Goal: Task Accomplishment & Management: Manage account settings

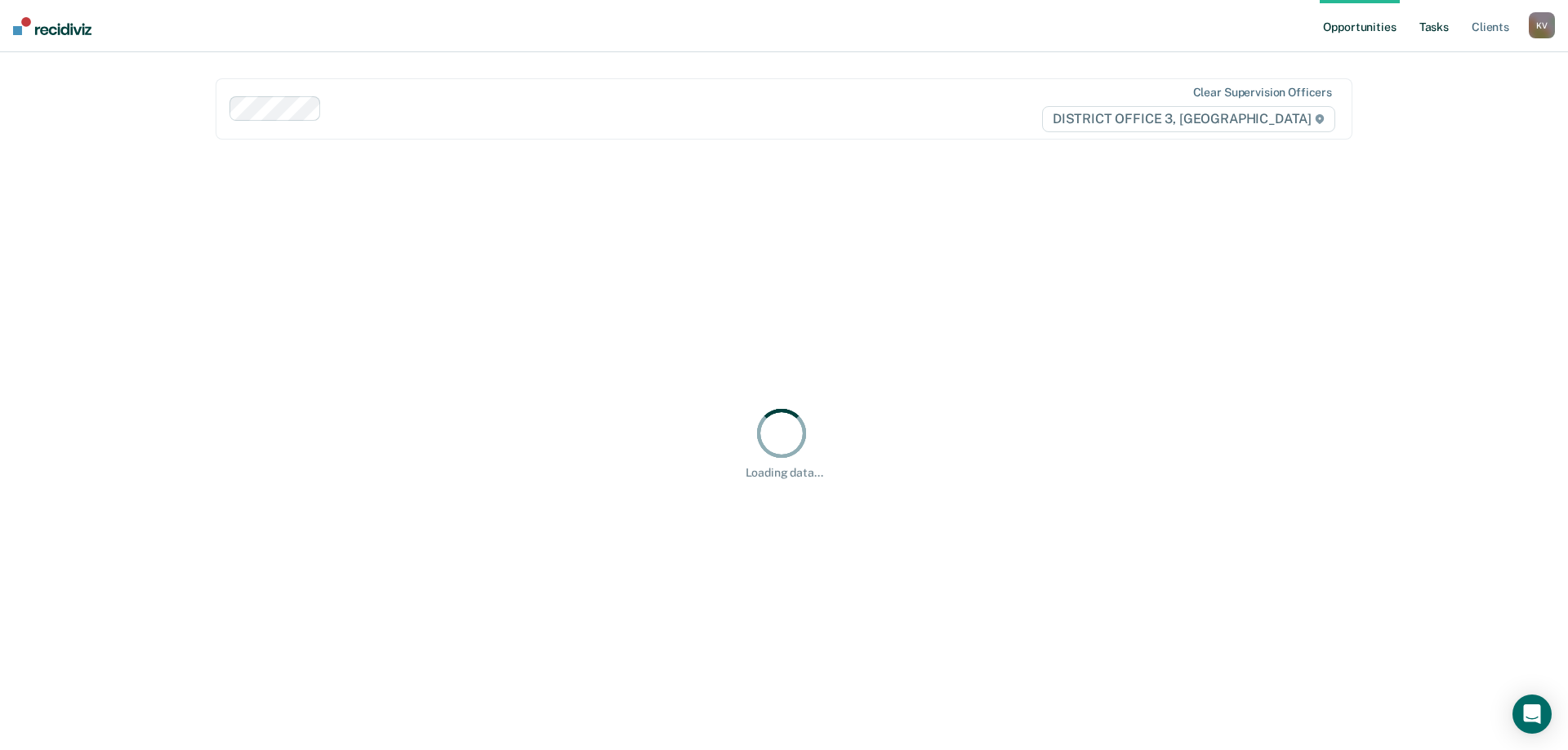
click at [1417, 35] on link "Tasks" at bounding box center [1434, 25] width 36 height 52
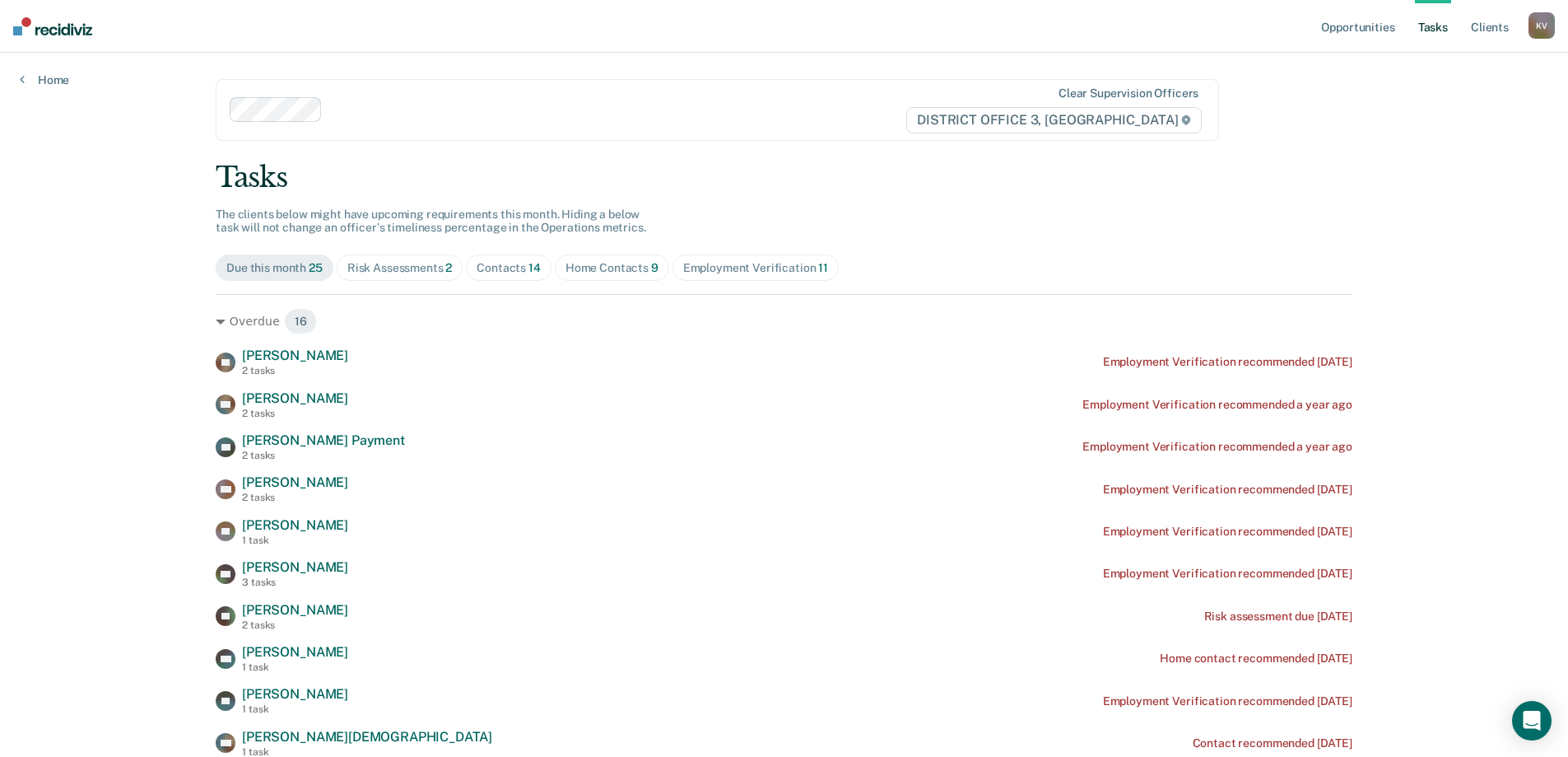
click at [520, 262] on div "Contacts 14" at bounding box center [508, 268] width 64 height 14
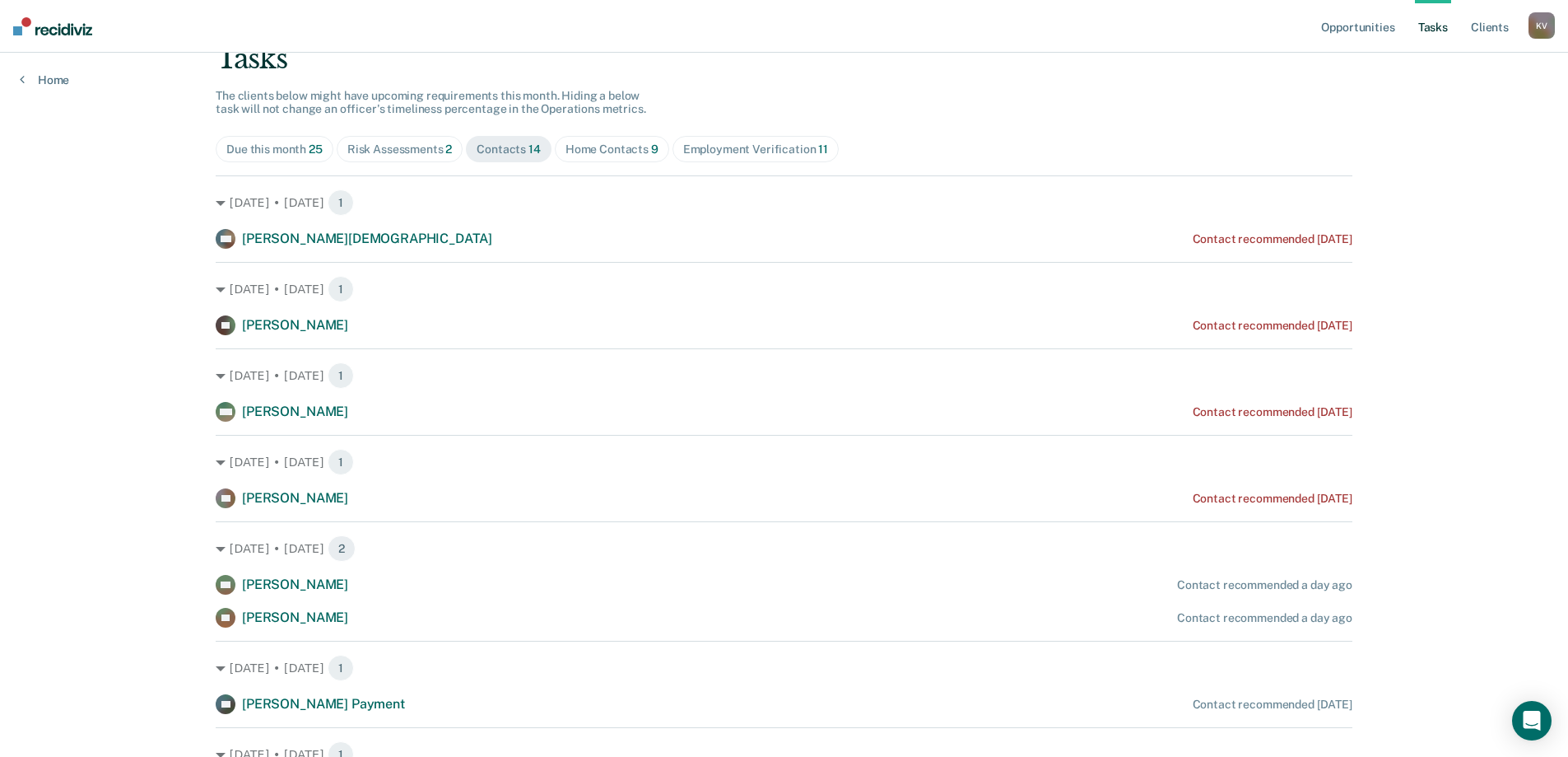
scroll to position [82, 0]
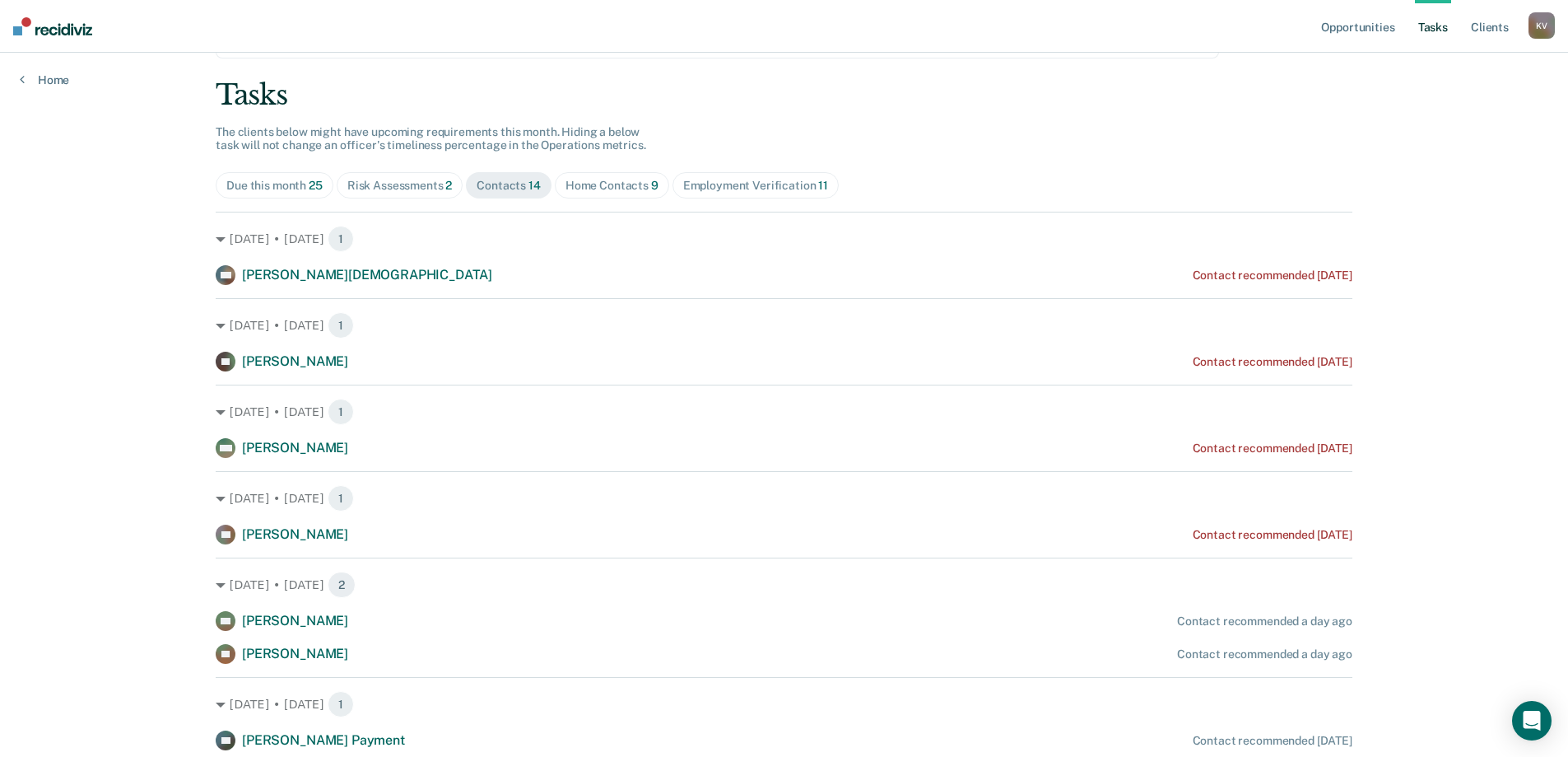
click at [1237, 270] on div "Contact recommended [DATE]" at bounding box center [1272, 275] width 159 height 14
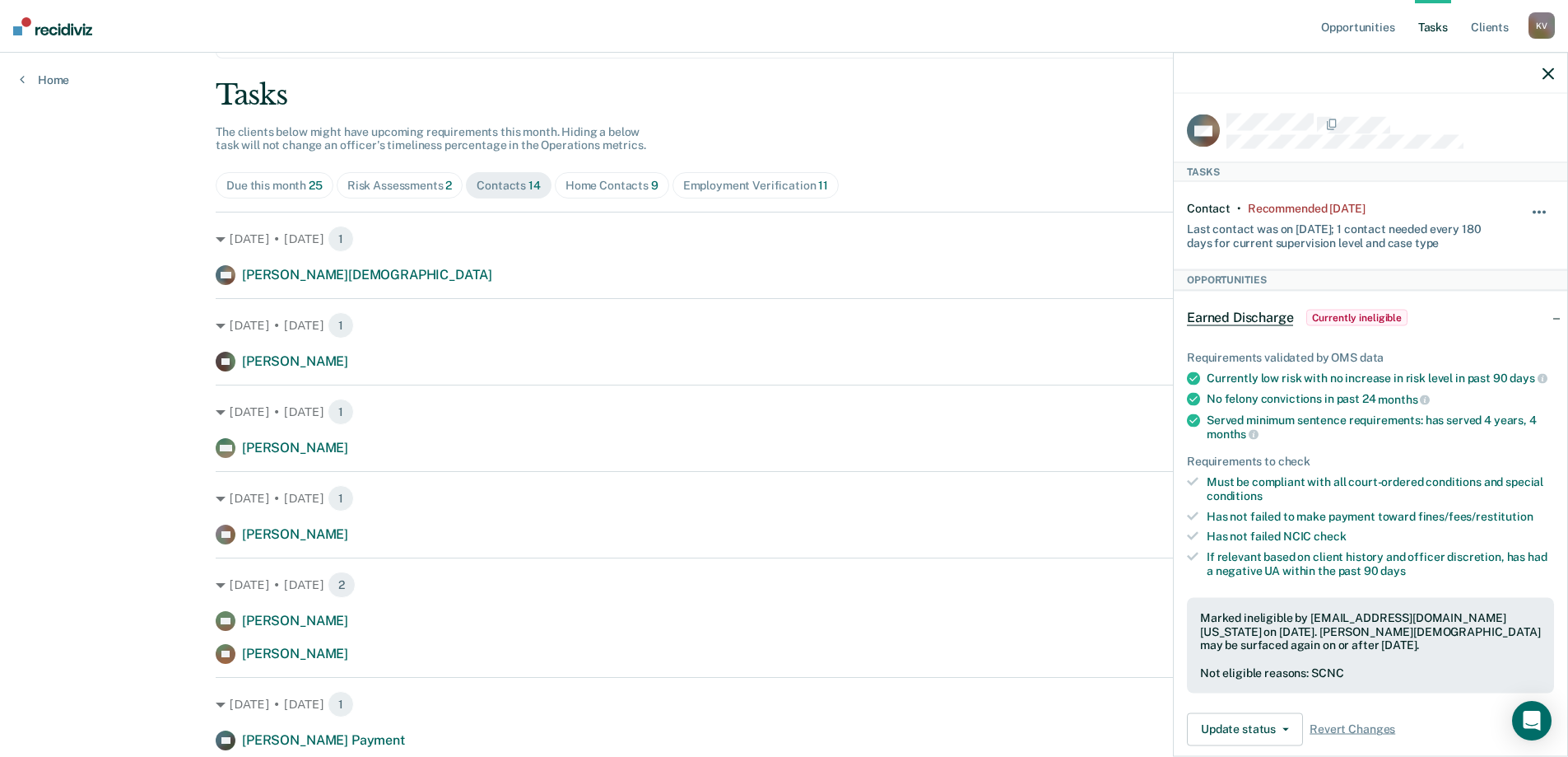
click at [1526, 212] on button "button" at bounding box center [1540, 220] width 28 height 27
click at [1333, 228] on div "Last contact was on [DATE]; 1 contact needed every 180 days for current supervi…" at bounding box center [1339, 232] width 306 height 34
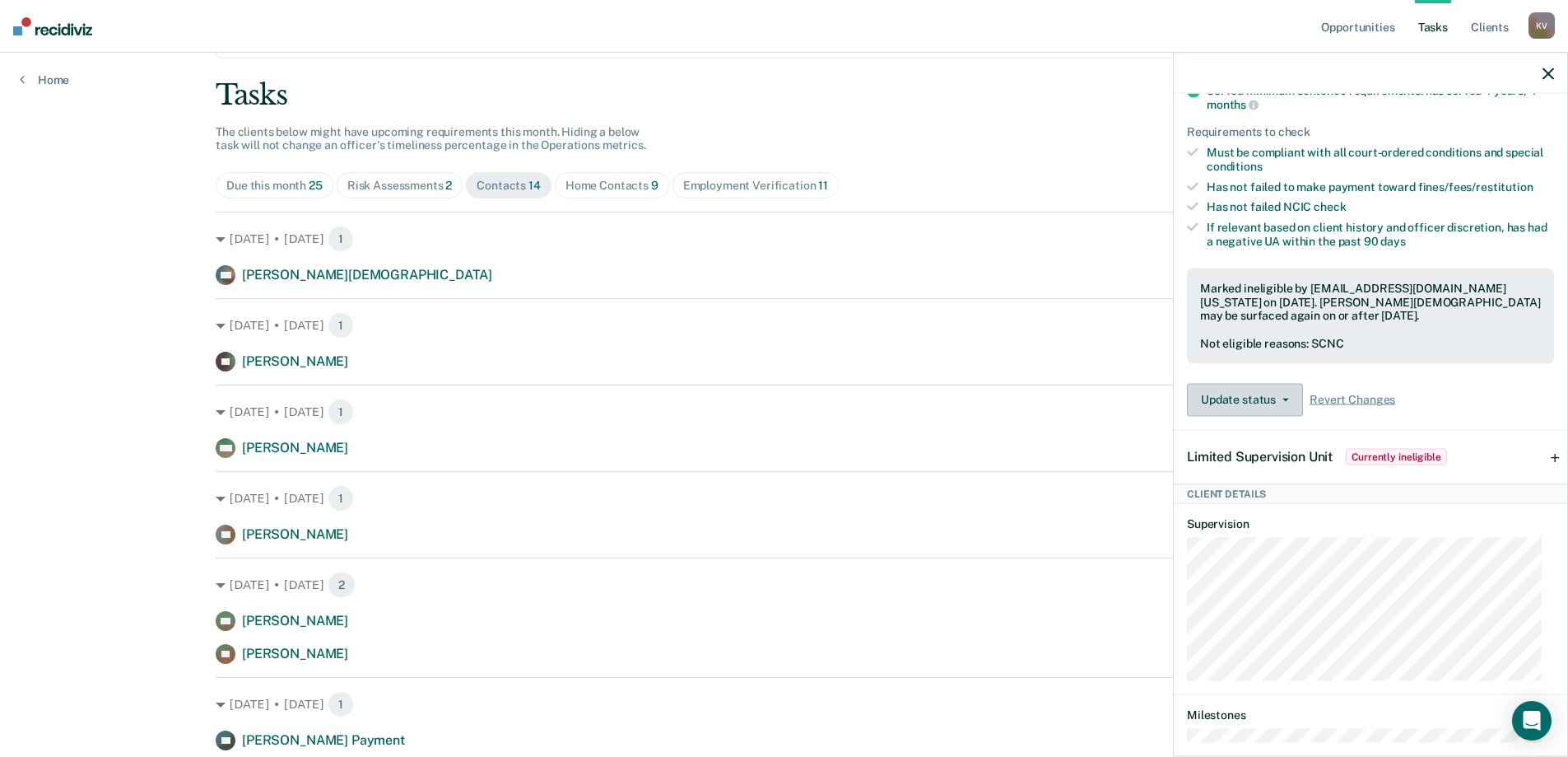
scroll to position [412, 0]
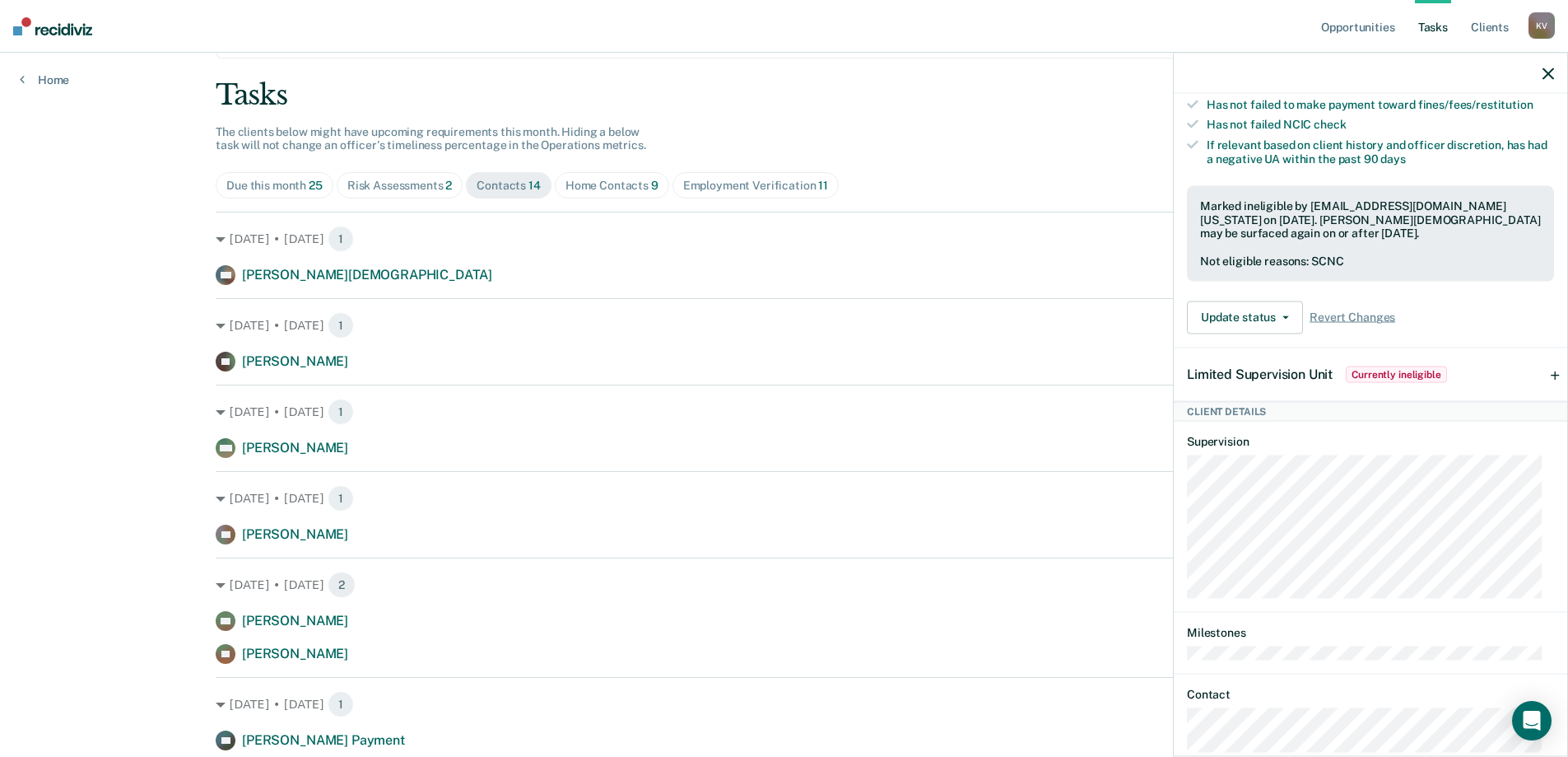
click at [1305, 327] on div "Update status [PERSON_NAME] Update Ineligibility Revert Changes" at bounding box center [1370, 317] width 367 height 33
click at [1286, 319] on icon "button" at bounding box center [1286, 317] width 7 height 3
click at [1438, 346] on div "Requirements validated by OMS data Currently low risk with no increase in risk …" at bounding box center [1370, 129] width 393 height 435
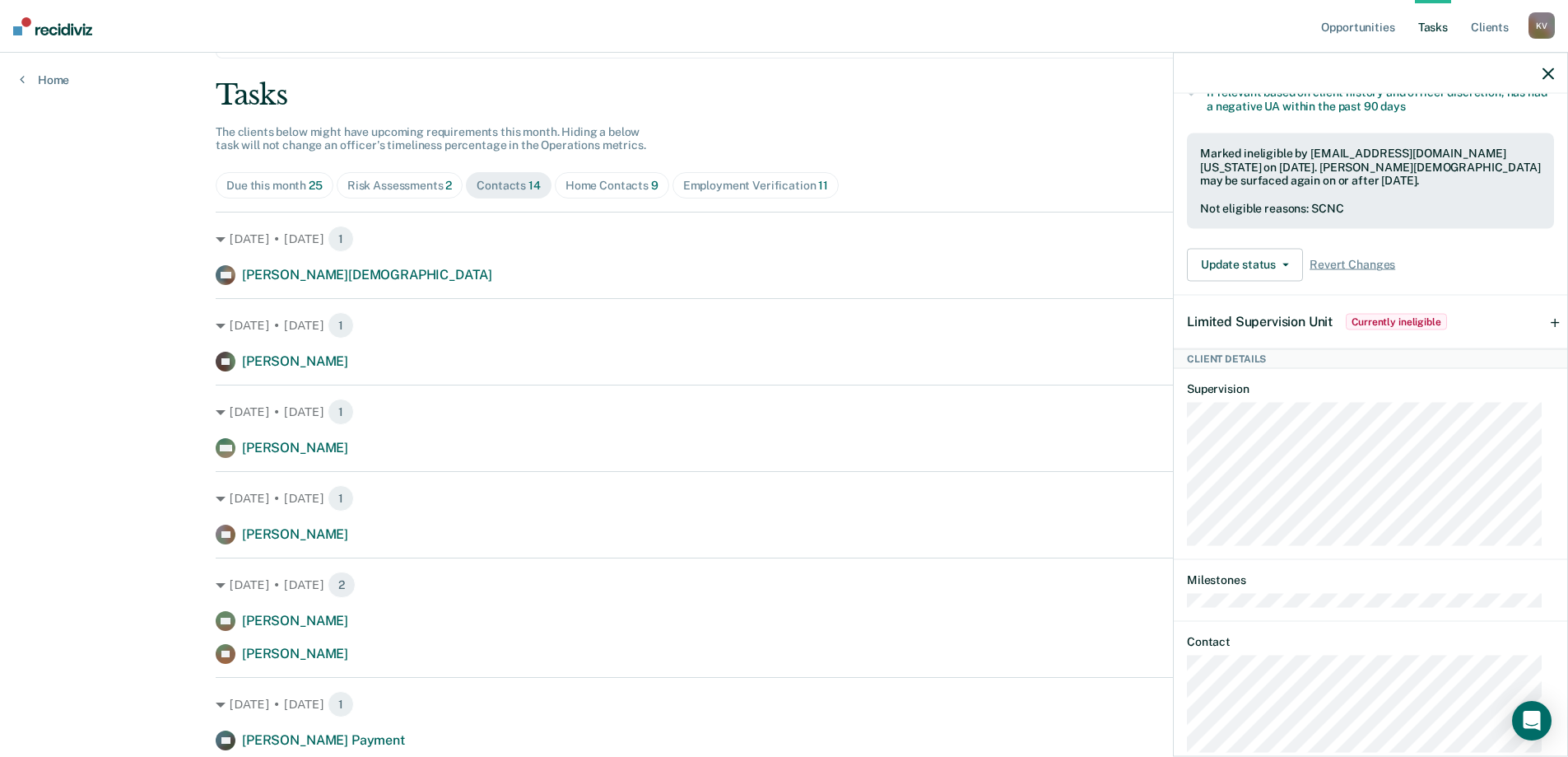
scroll to position [518, 0]
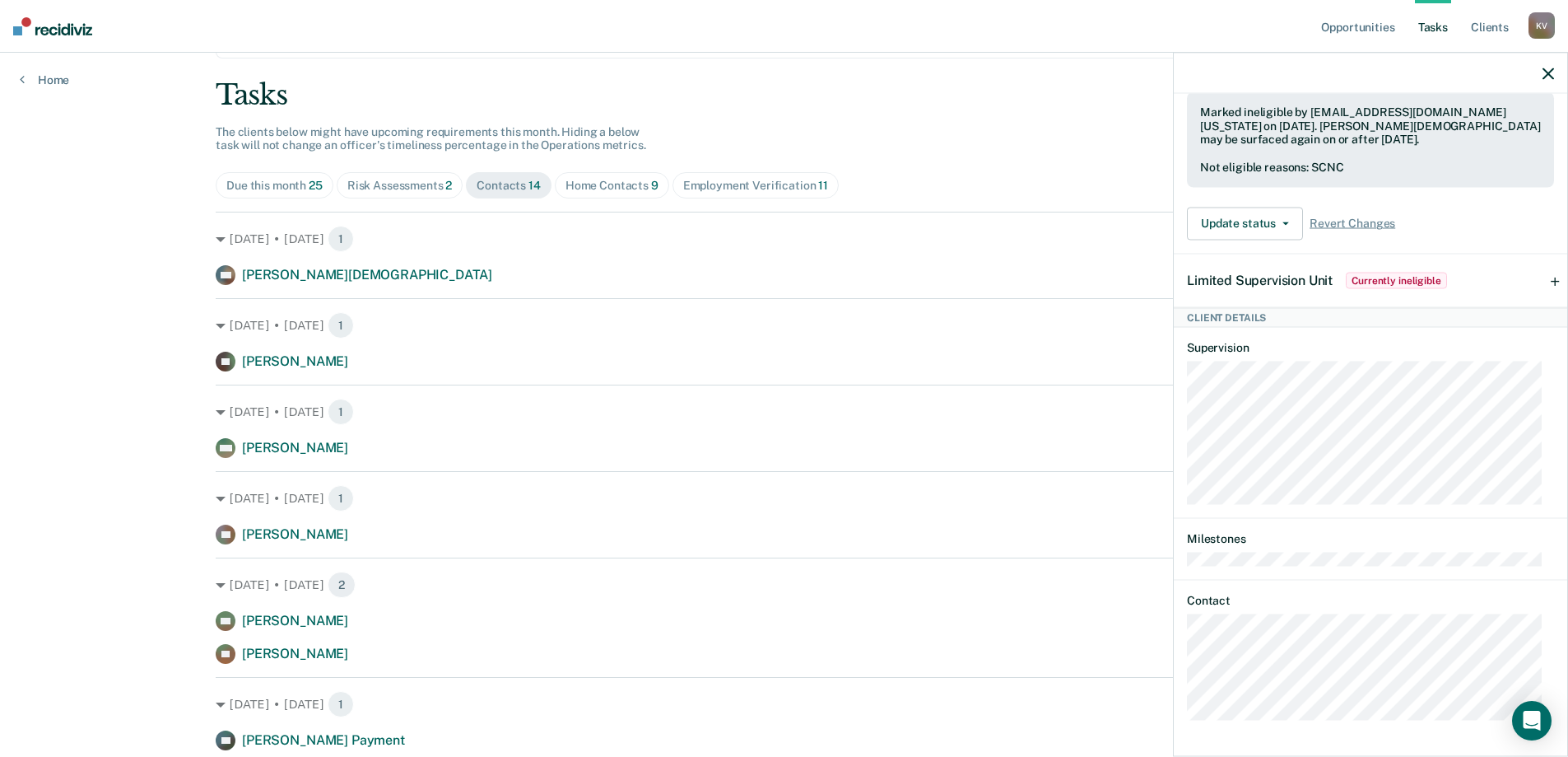
click at [1553, 59] on div at bounding box center [1370, 73] width 393 height 41
click at [1552, 64] on div at bounding box center [1370, 73] width 393 height 41
click at [1548, 75] on icon "button" at bounding box center [1547, 73] width 11 height 11
